Goal: Task Accomplishment & Management: Manage account settings

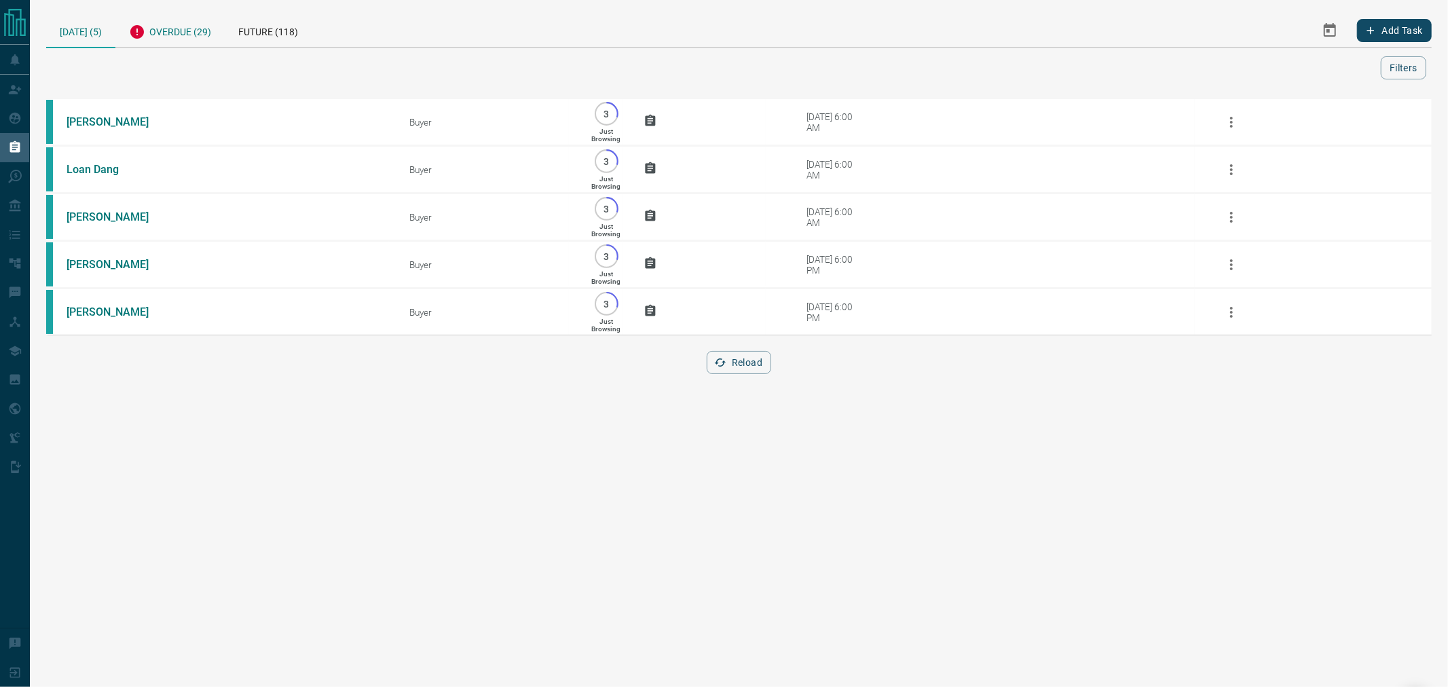
click at [191, 21] on div "Overdue (29)" at bounding box center [169, 30] width 109 height 33
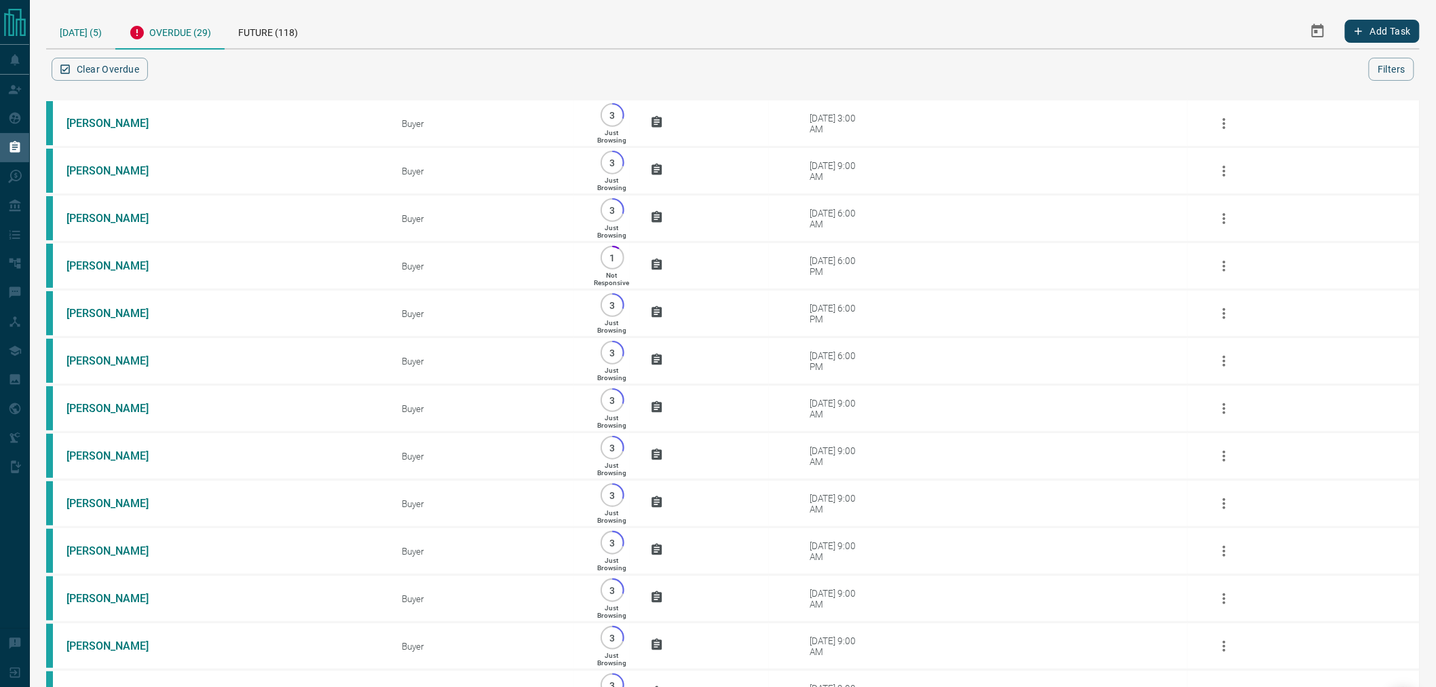
click at [79, 29] on div "[DATE] (5)" at bounding box center [80, 31] width 69 height 35
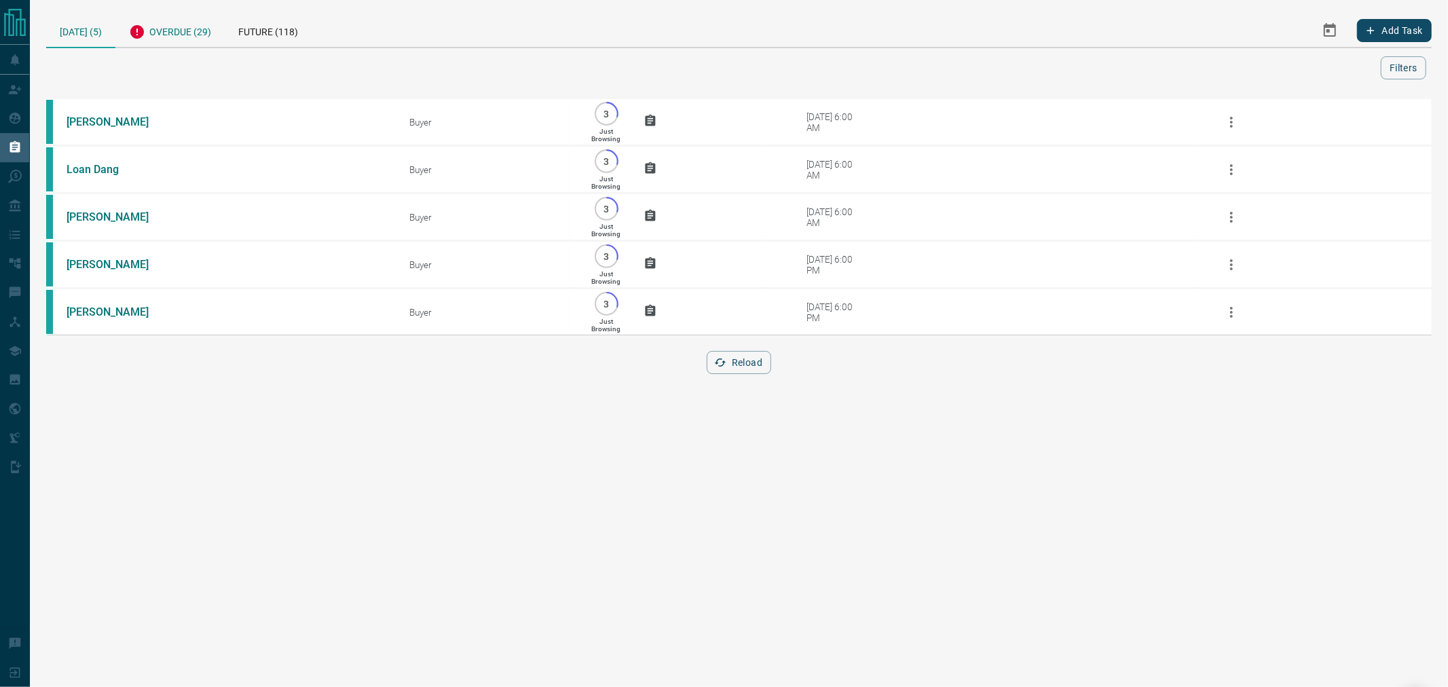
click at [170, 29] on div "Overdue (29)" at bounding box center [169, 30] width 109 height 33
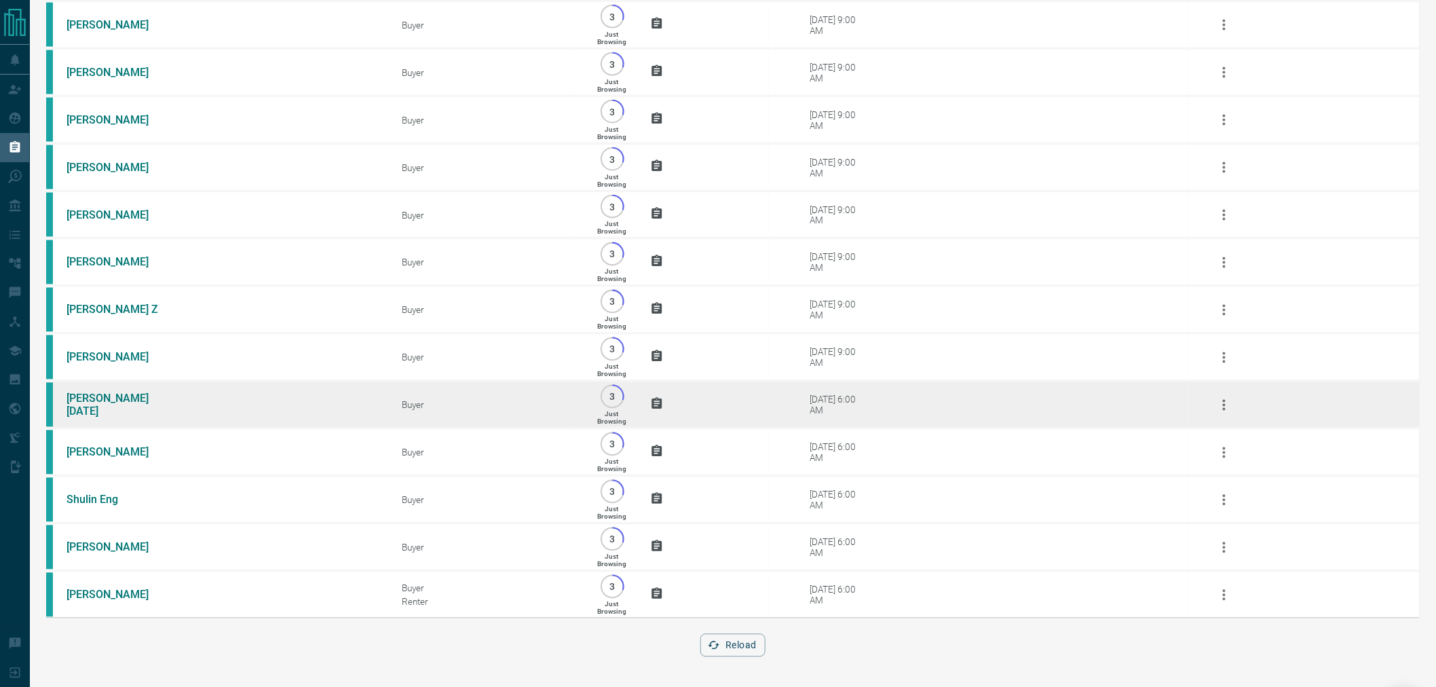
scroll to position [896, 0]
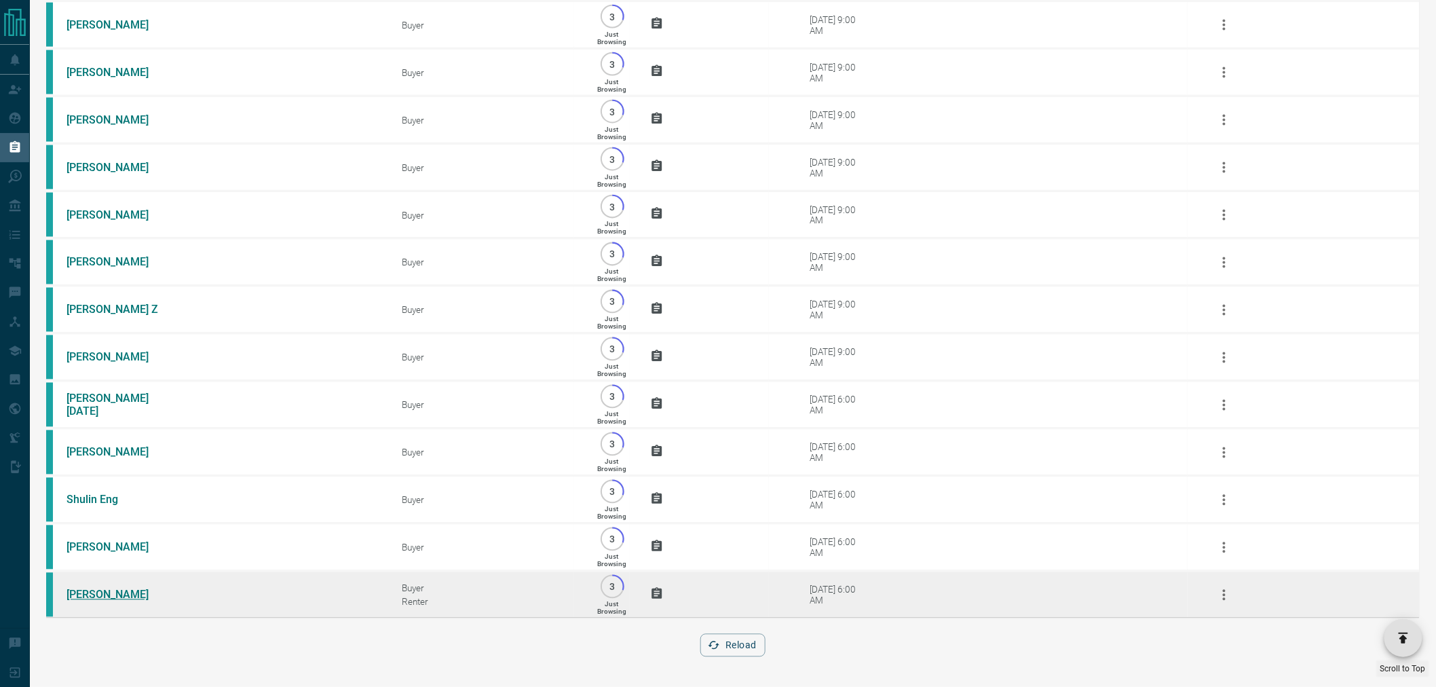
click at [106, 590] on link "[PERSON_NAME]" at bounding box center [118, 594] width 102 height 13
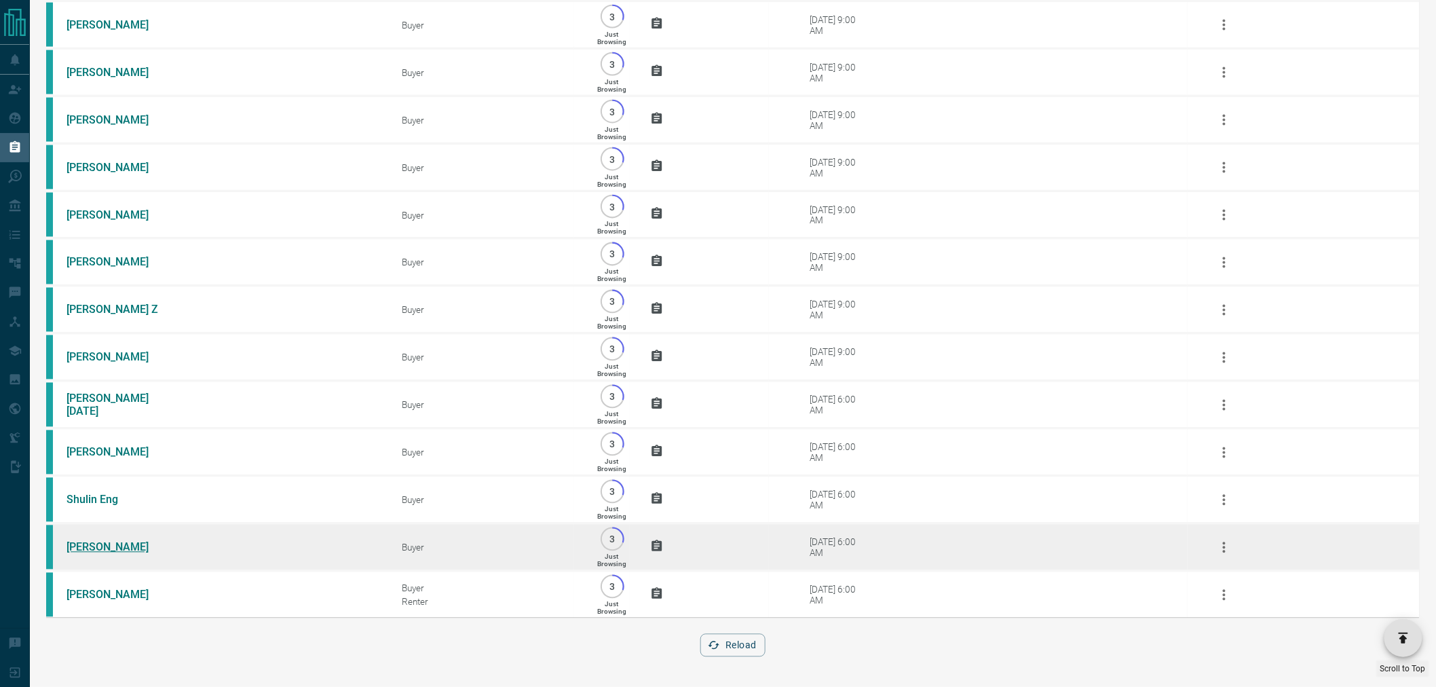
click at [96, 544] on link "[PERSON_NAME]" at bounding box center [118, 547] width 102 height 13
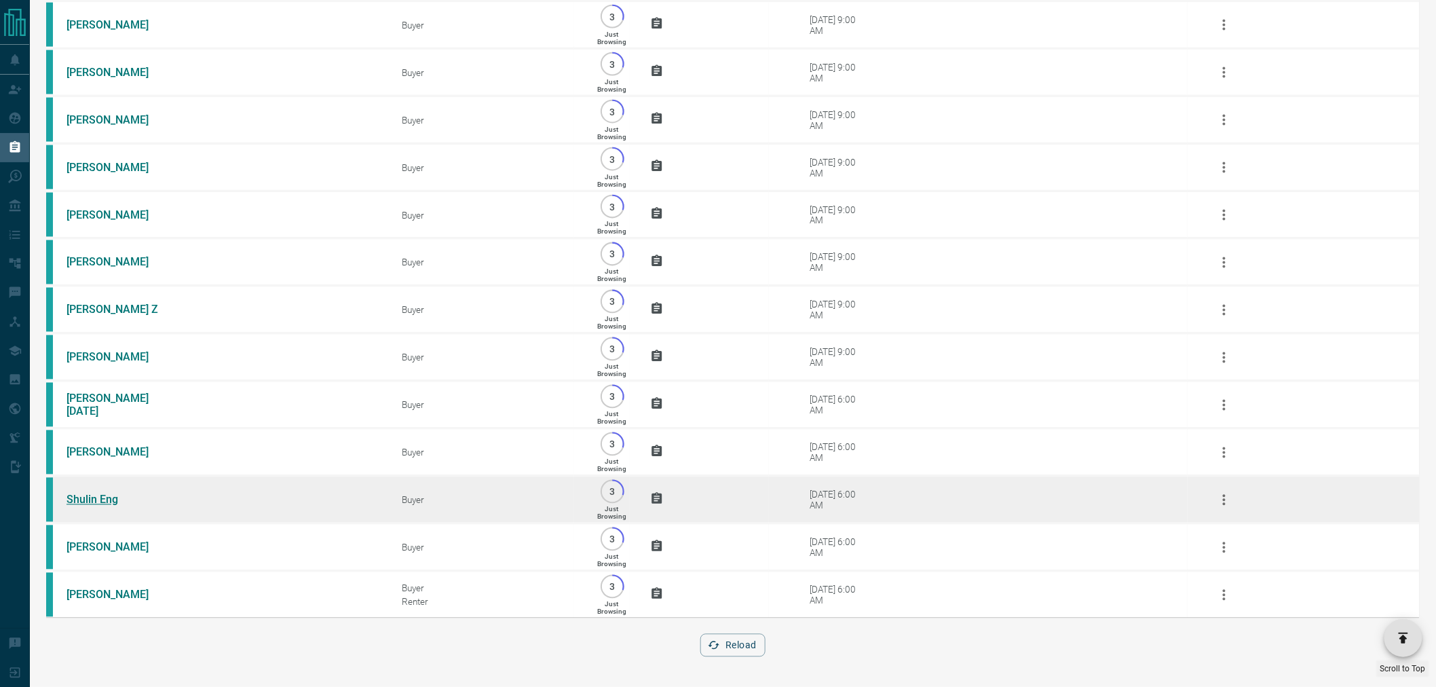
click at [95, 494] on link "Shulin Eng" at bounding box center [118, 499] width 102 height 13
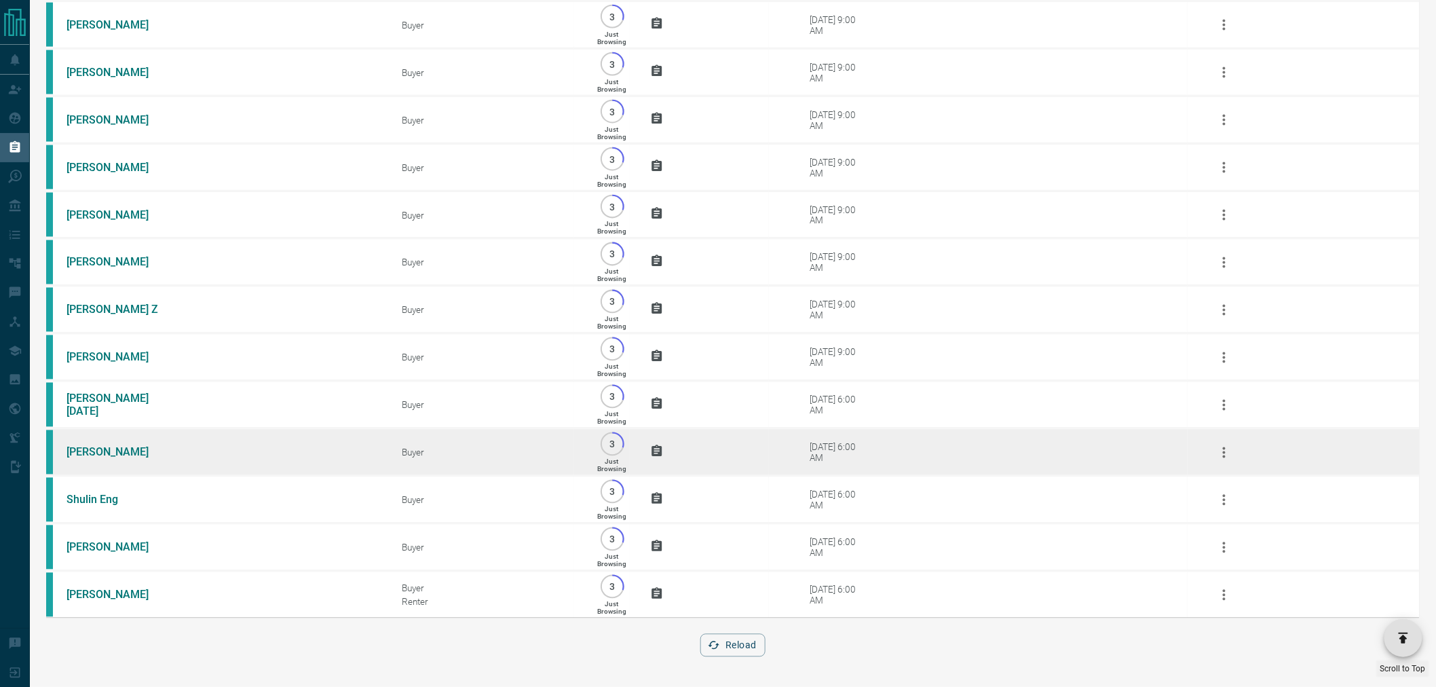
drag, startPoint x: 95, startPoint y: 448, endPoint x: 96, endPoint y: 439, distance: 8.9
click at [95, 447] on link "[PERSON_NAME]" at bounding box center [118, 452] width 102 height 13
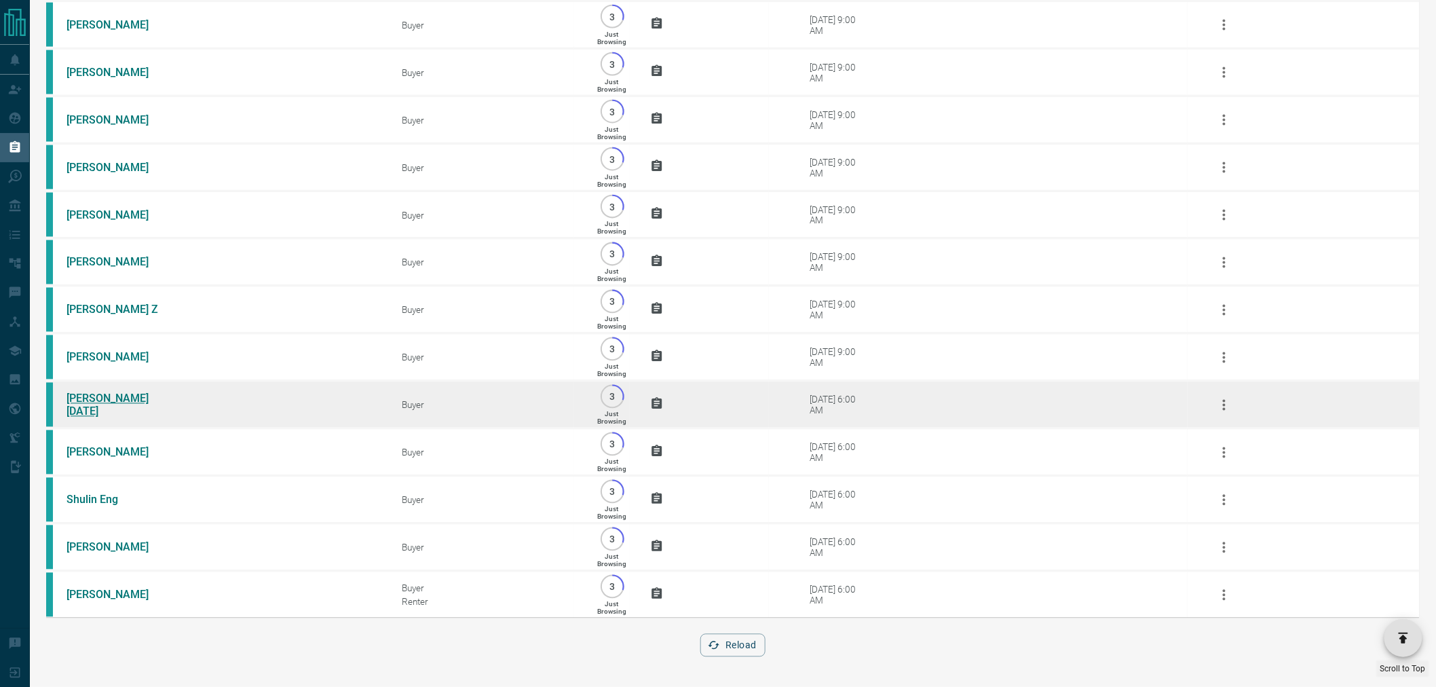
click at [96, 398] on link "[PERSON_NAME][DATE]" at bounding box center [118, 405] width 102 height 26
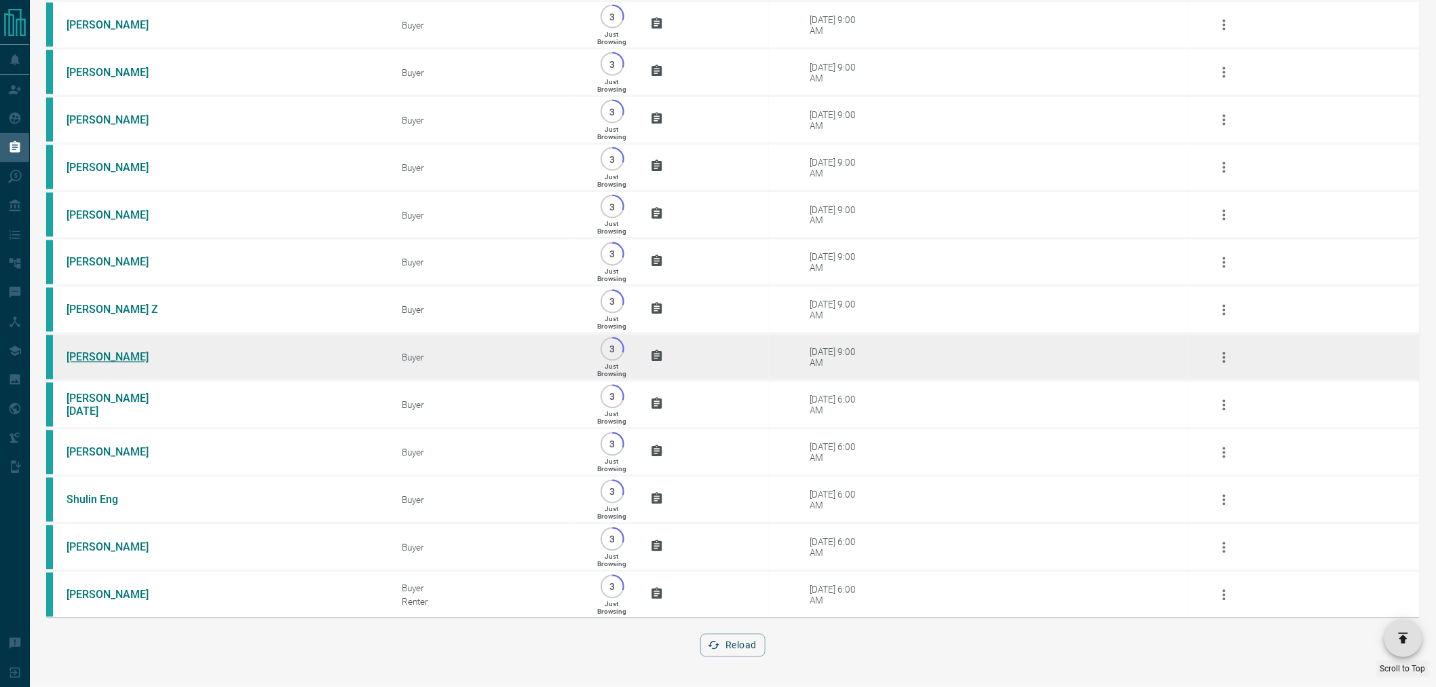
click at [98, 351] on link "[PERSON_NAME]" at bounding box center [118, 357] width 102 height 13
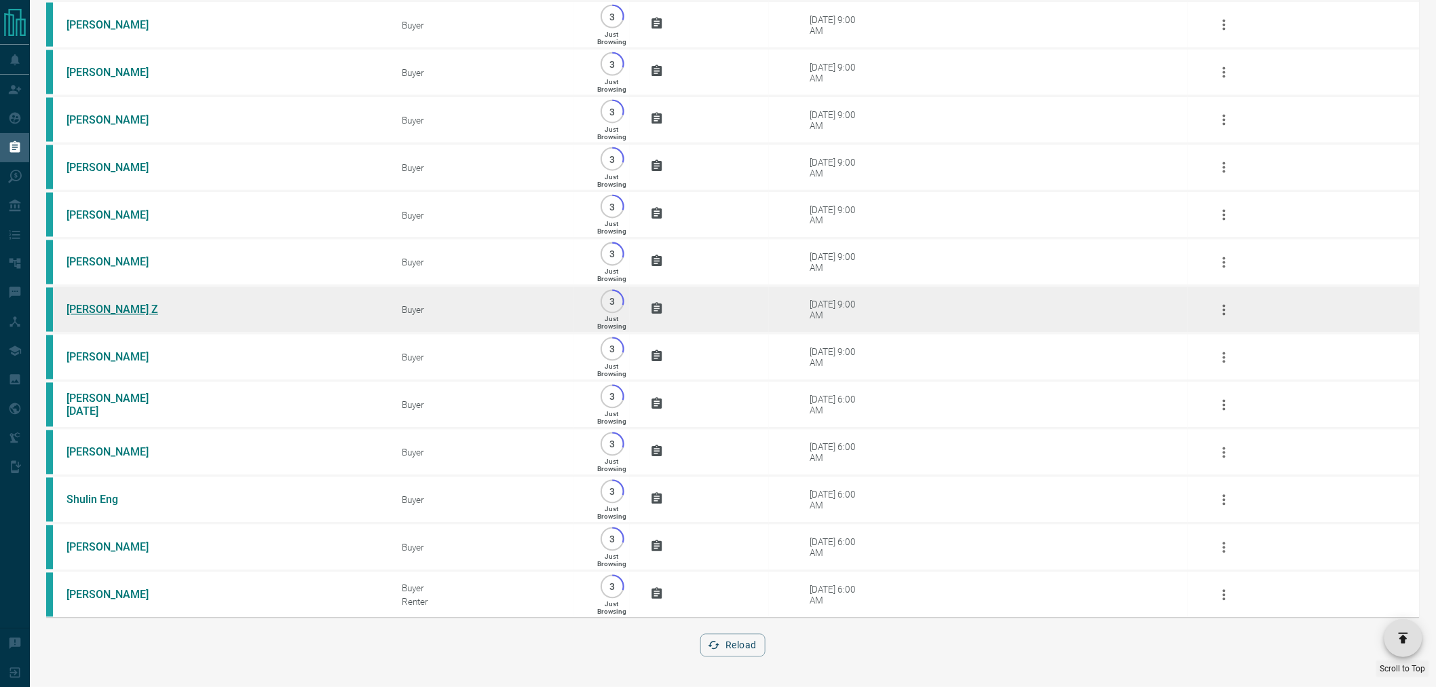
click at [102, 303] on link "[PERSON_NAME] Z" at bounding box center [118, 309] width 102 height 13
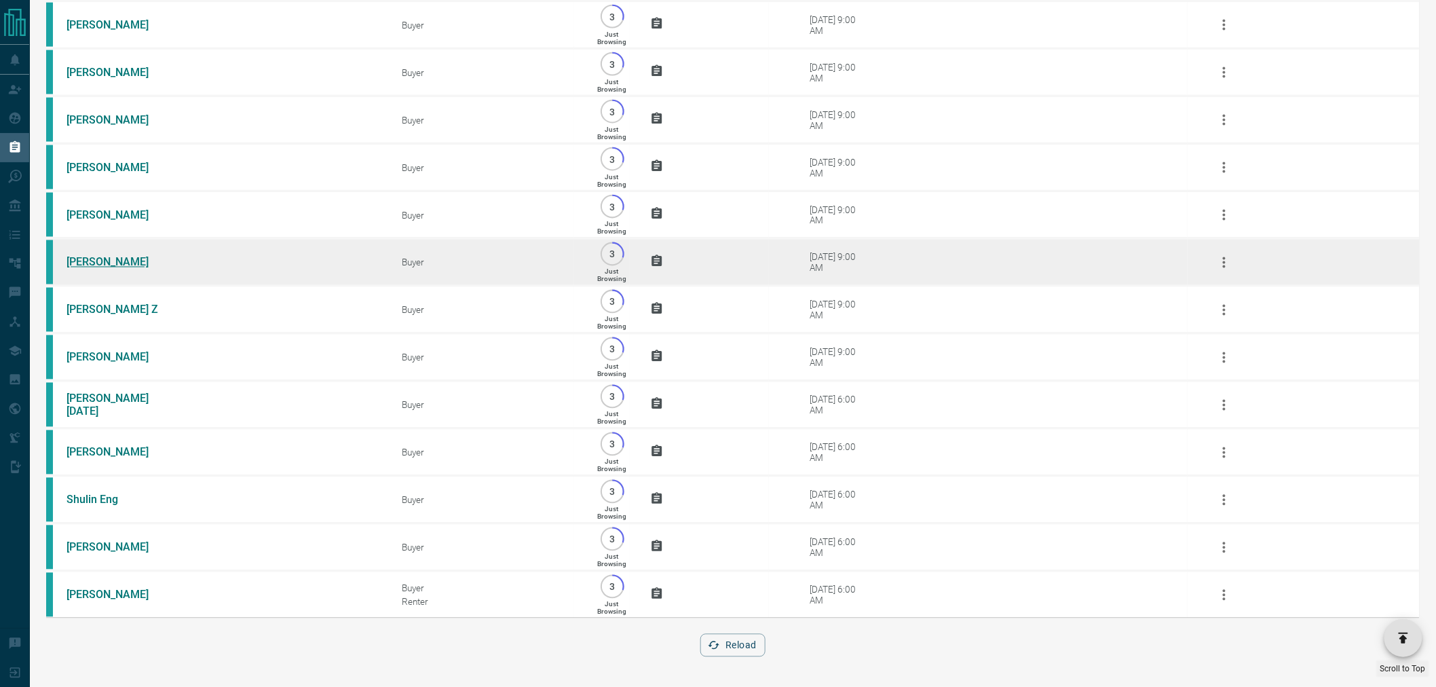
click at [96, 256] on link "[PERSON_NAME]" at bounding box center [118, 262] width 102 height 13
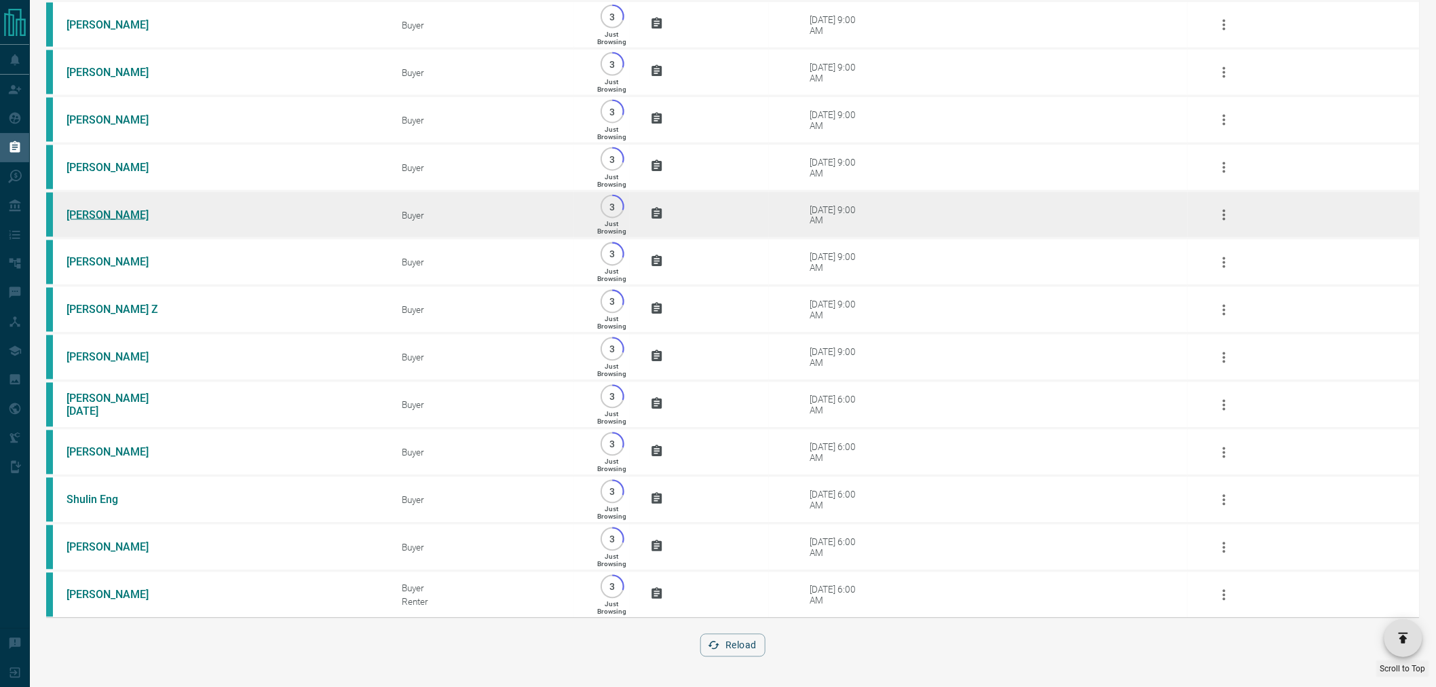
click at [89, 208] on link "[PERSON_NAME]" at bounding box center [118, 214] width 102 height 13
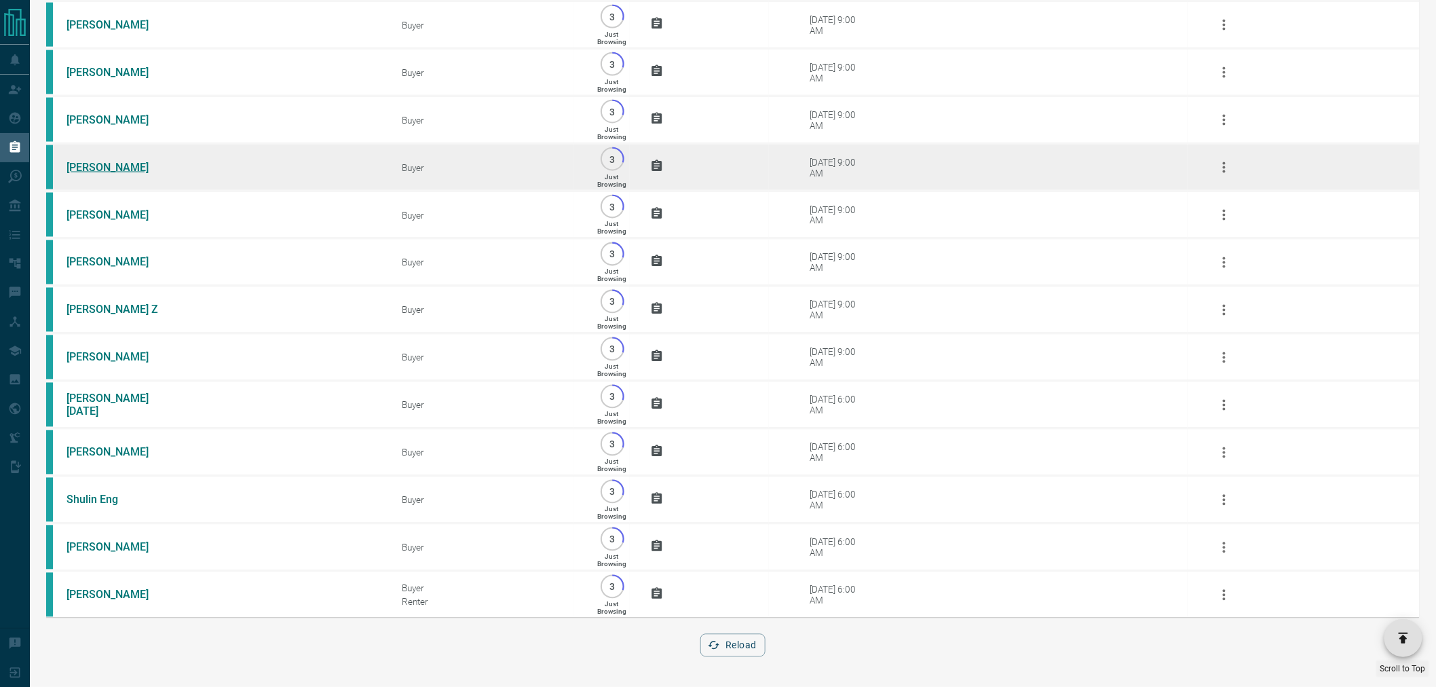
click at [90, 161] on link "[PERSON_NAME]" at bounding box center [118, 167] width 102 height 13
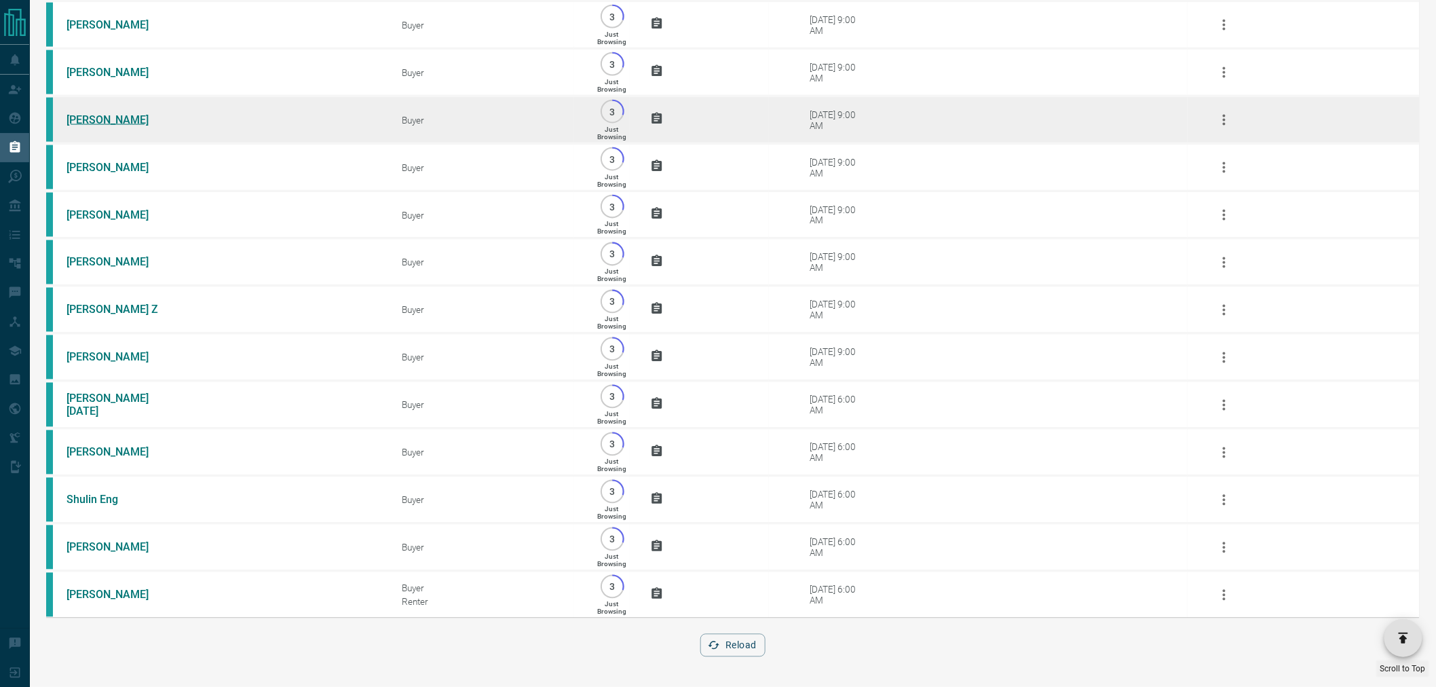
click at [107, 113] on link "[PERSON_NAME]" at bounding box center [118, 119] width 102 height 13
